Goal: Task Accomplishment & Management: Use online tool/utility

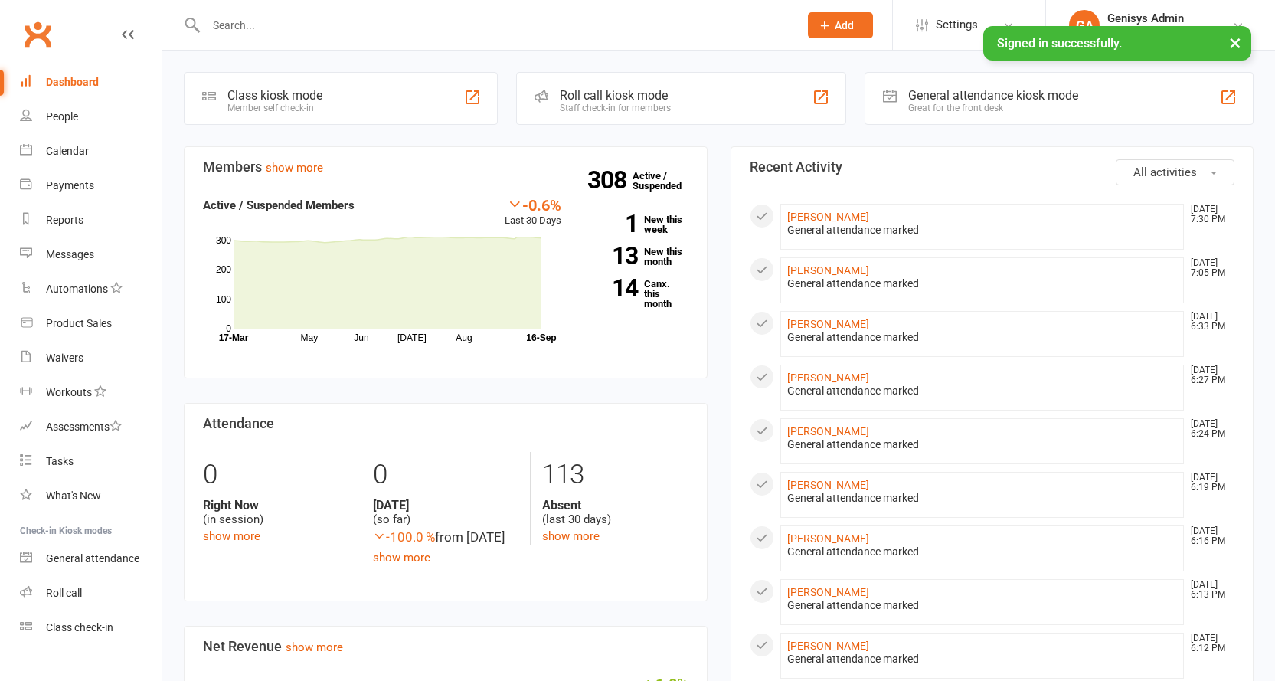
click at [975, 94] on div "General attendance kiosk mode" at bounding box center [993, 95] width 170 height 15
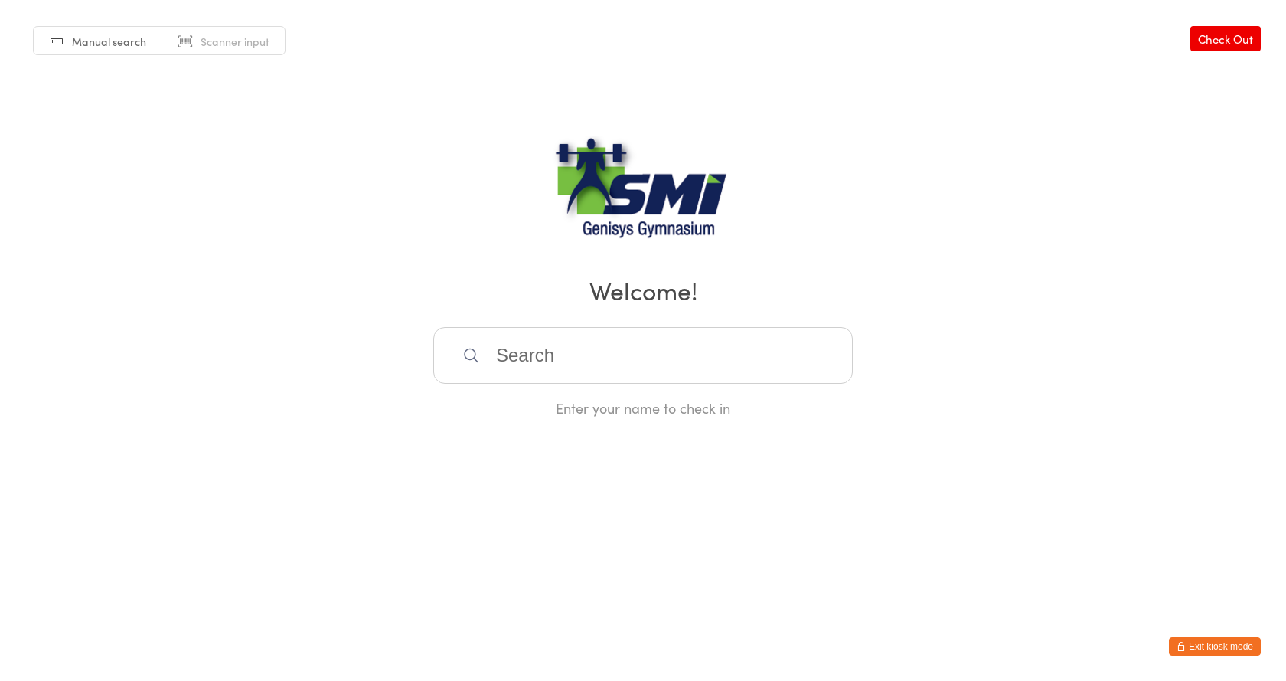
click at [250, 38] on span "Scanner input" at bounding box center [235, 41] width 69 height 15
type input "21571311342"
type input "21571311346"
type input "21571311215"
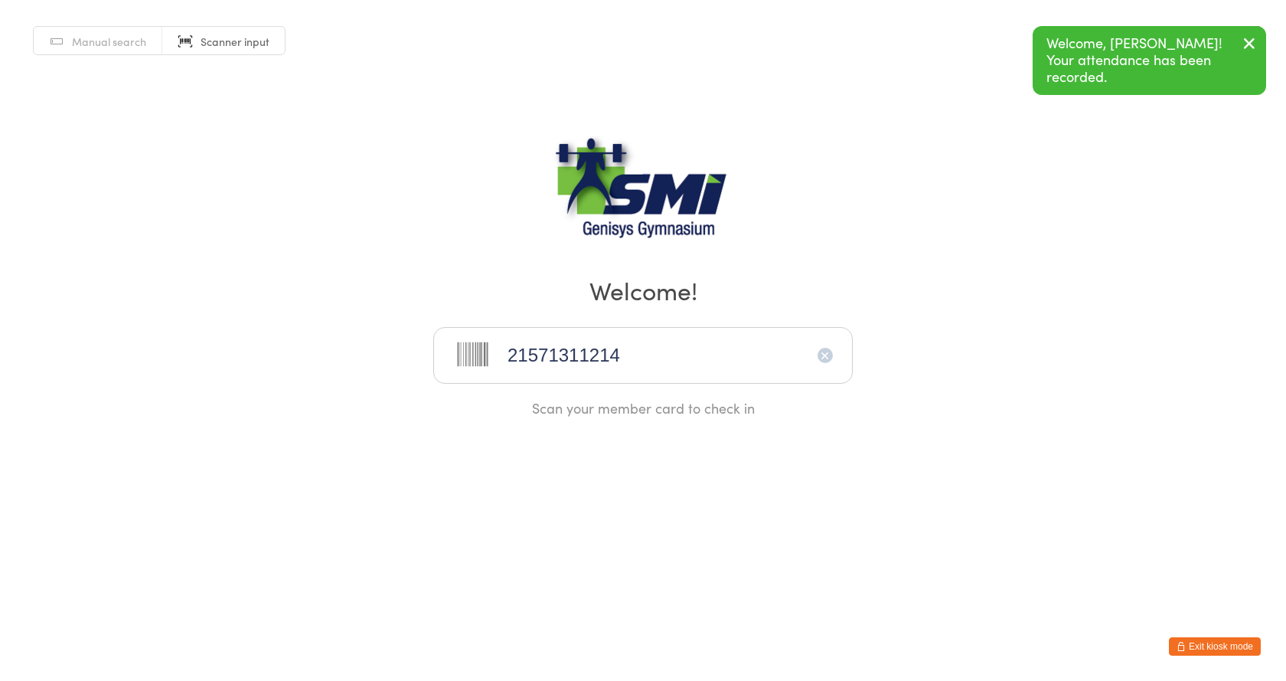
type input "21571311214"
type input "21571311305"
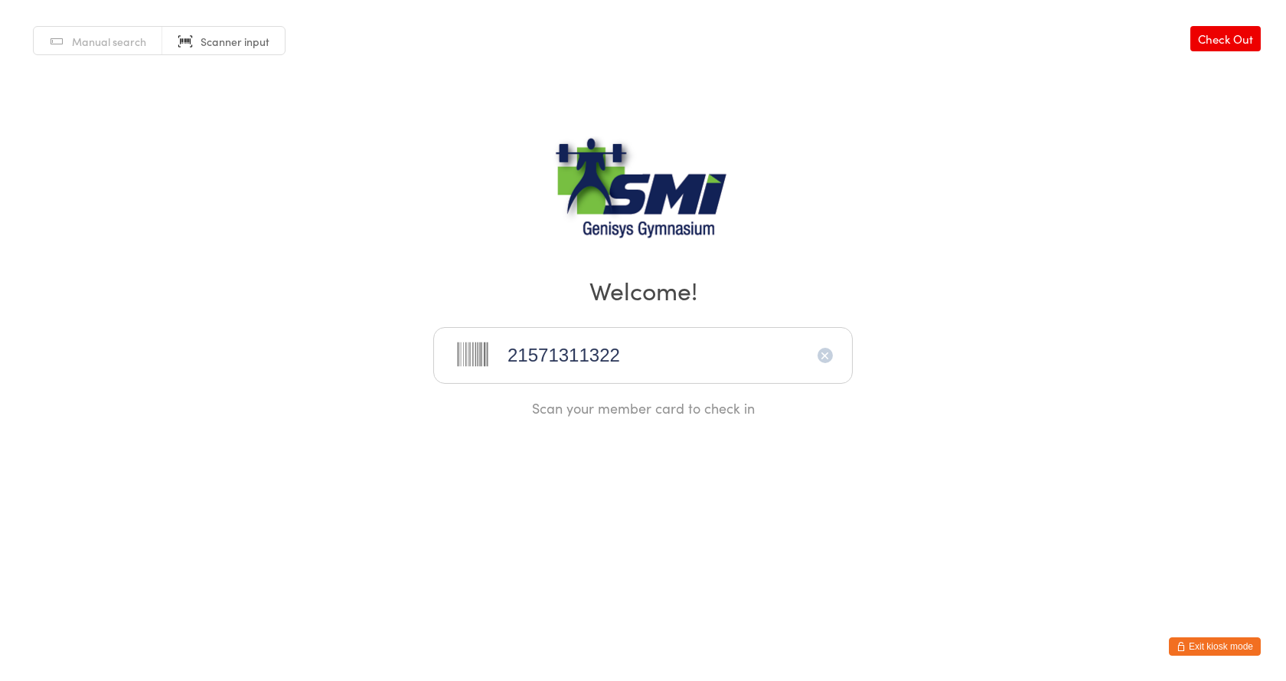
type input "21571311322"
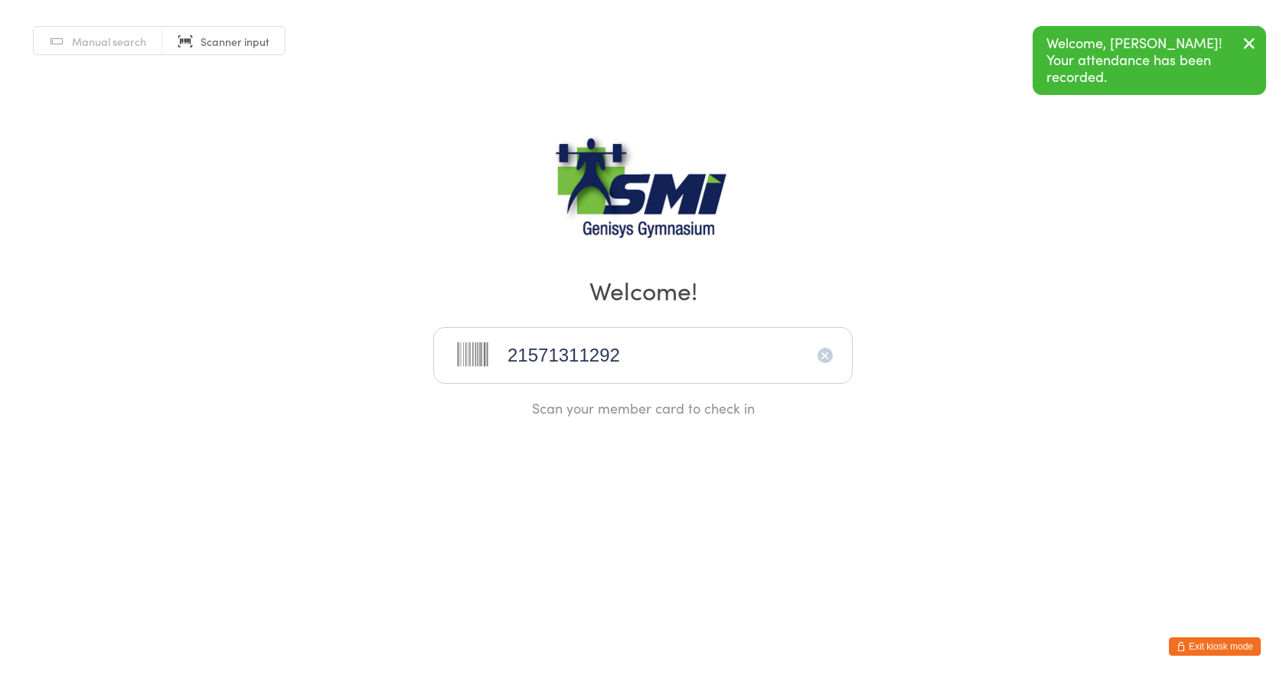
type input "21571311292"
type input "21571311256"
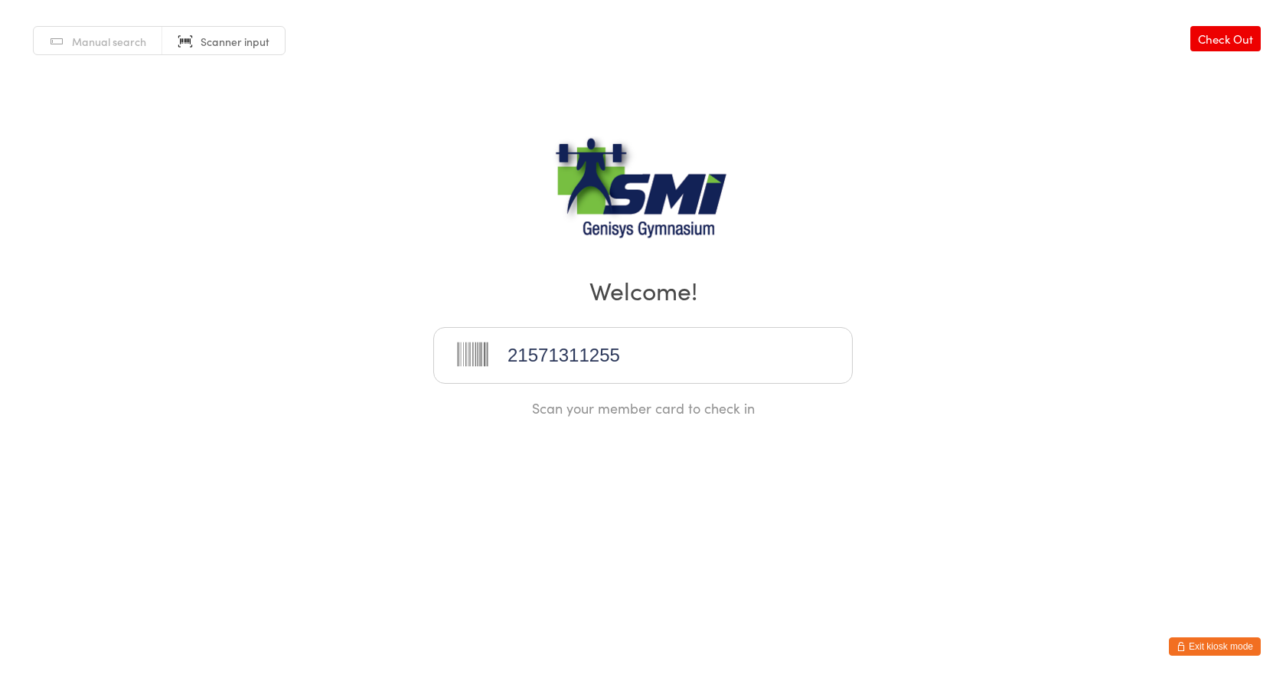
type input "21571311255"
type input "21571311146"
type input "21571311134"
type input "21571311079"
type input "21571311080"
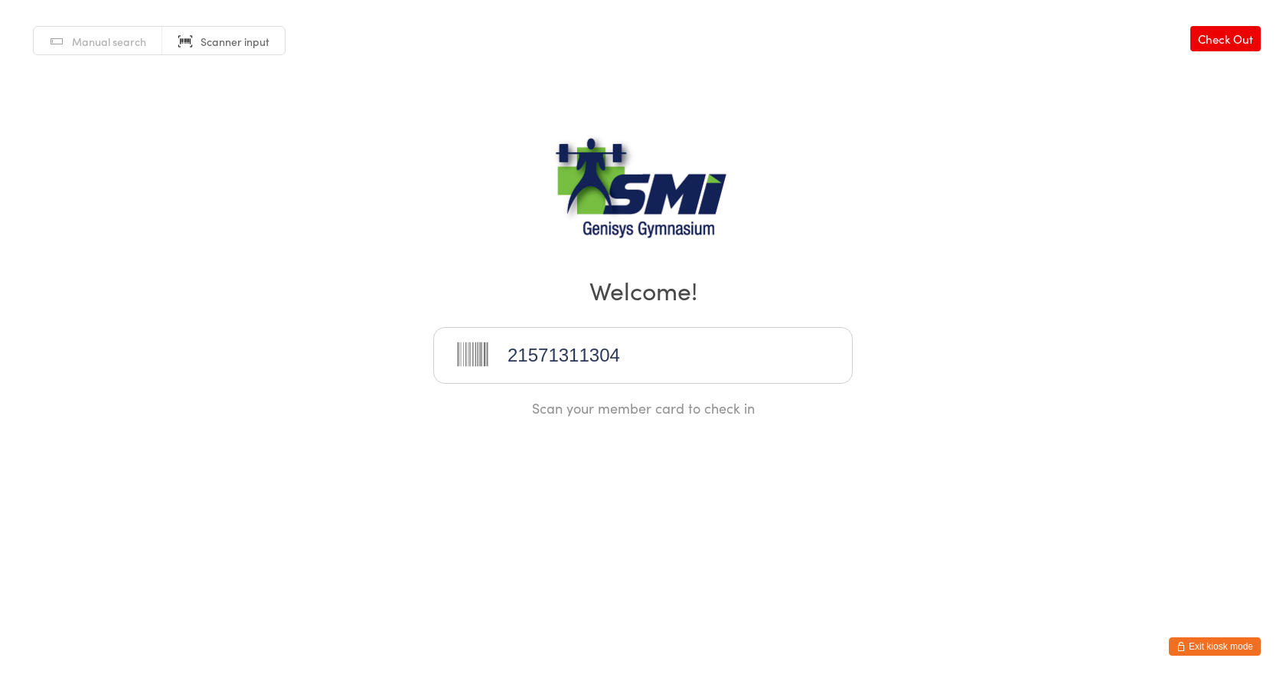
type input "21571311304"
